Goal: Find specific page/section: Find specific page/section

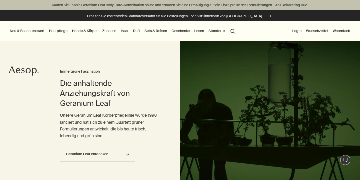
click at [156, 30] on link "Sets & Reisen" at bounding box center [156, 31] width 25 height 7
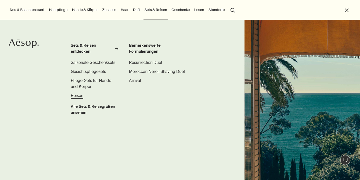
click at [73, 95] on span "Reisen" at bounding box center [77, 95] width 13 height 5
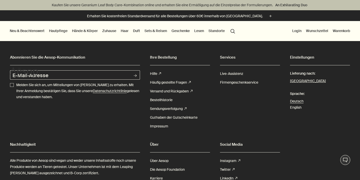
click at [166, 32] on link "Sets & Reisen" at bounding box center [156, 31] width 25 height 7
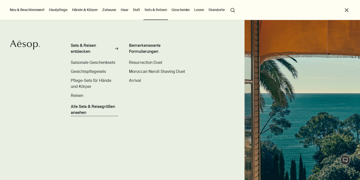
click at [78, 106] on span "Alle Sets & Reisegrößen ansehen" at bounding box center [94, 110] width 47 height 12
